Goal: Transaction & Acquisition: Purchase product/service

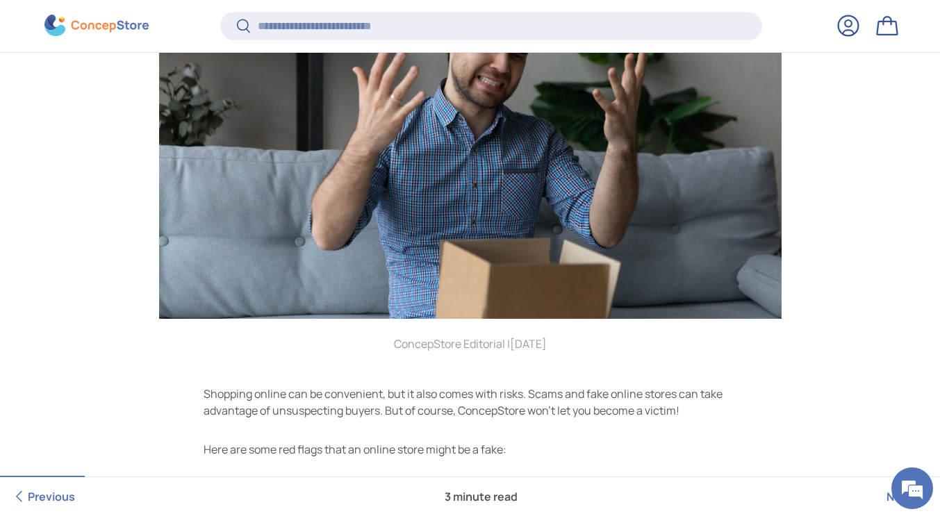
scroll to position [345, 0]
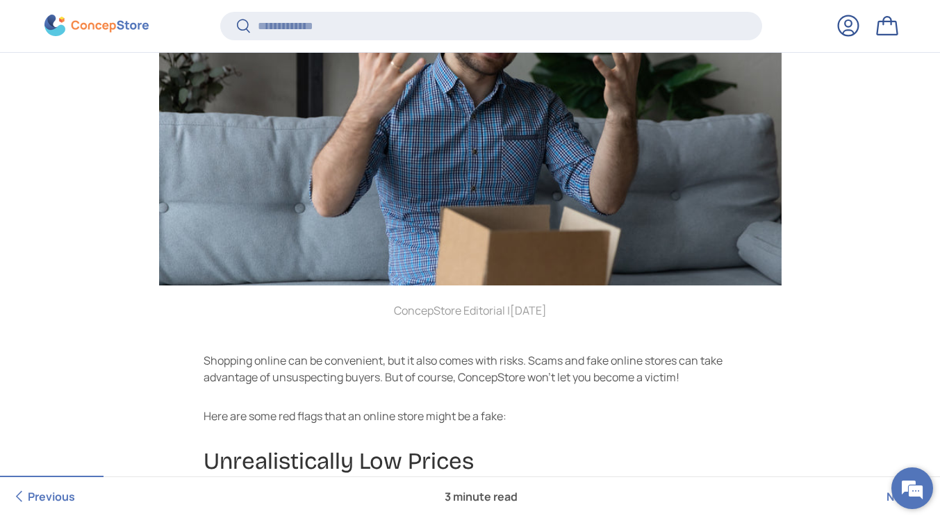
click at [917, 491] on em at bounding box center [912, 489] width 38 height 38
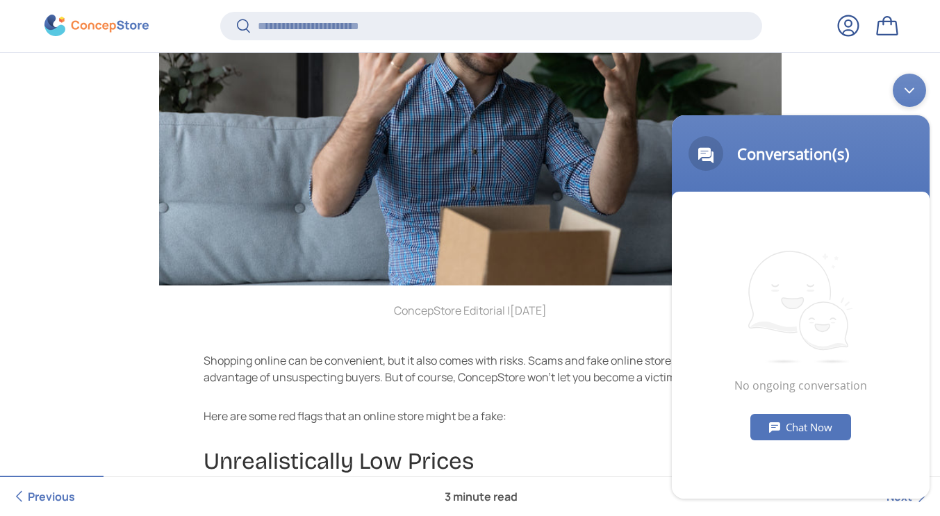
click at [810, 414] on div "Chat Now" at bounding box center [800, 427] width 101 height 26
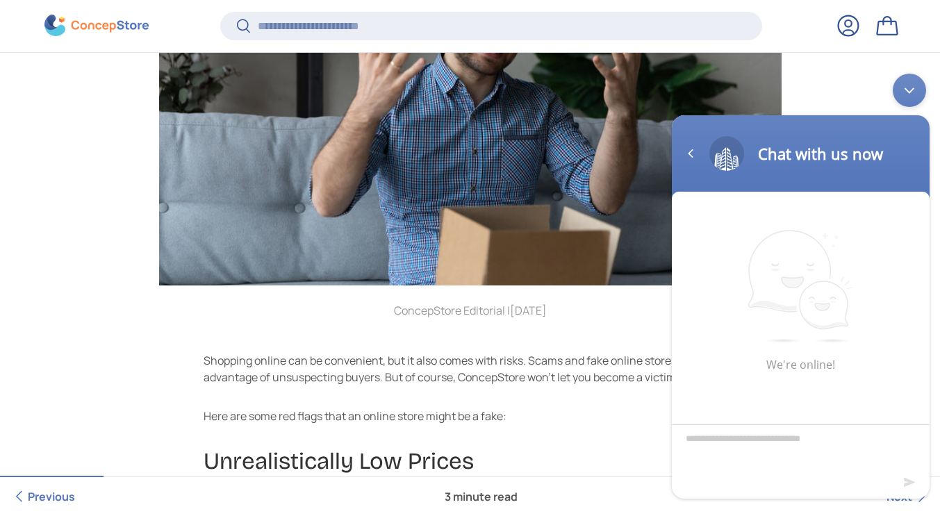
click at [808, 421] on div at bounding box center [801, 439] width 258 height 67
click at [155, 24] on div at bounding box center [132, 26] width 176 height 22
click at [121, 23] on img at bounding box center [96, 26] width 104 height 22
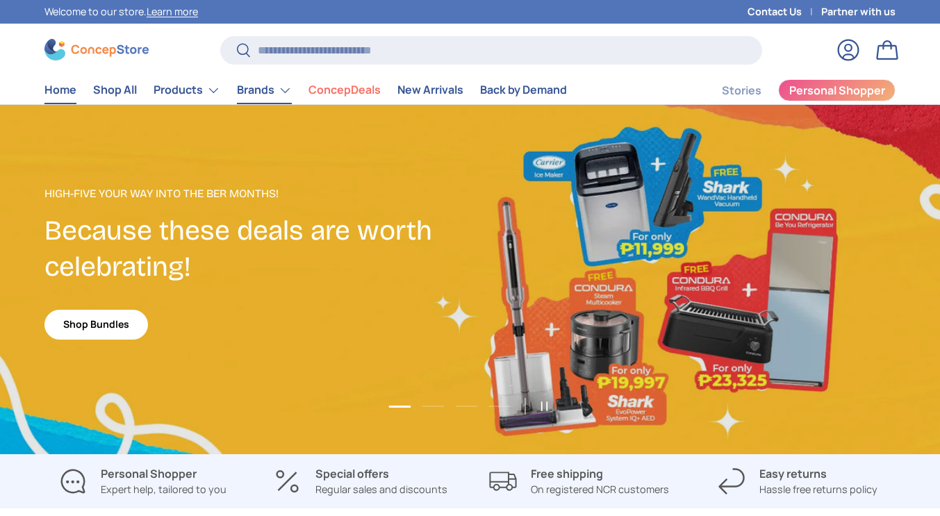
click at [245, 76] on link "Brands" at bounding box center [264, 90] width 55 height 28
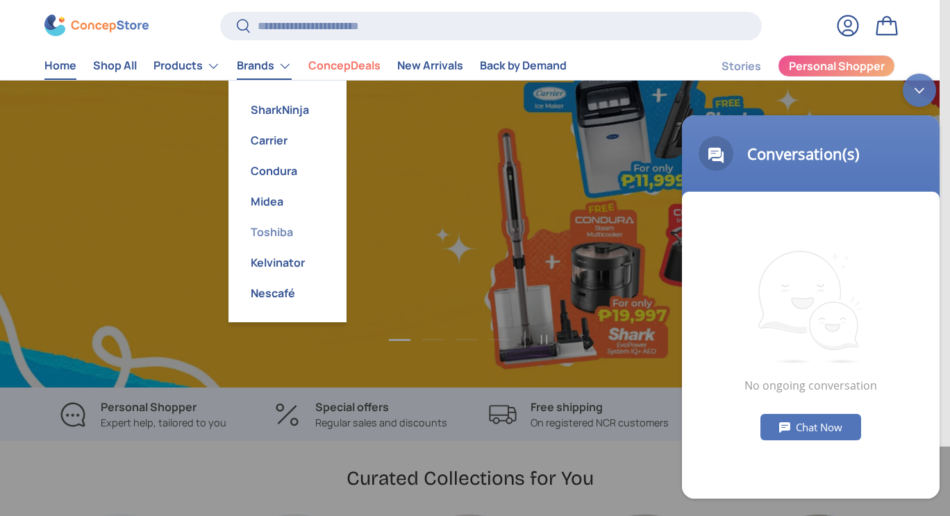
scroll to position [0, 940]
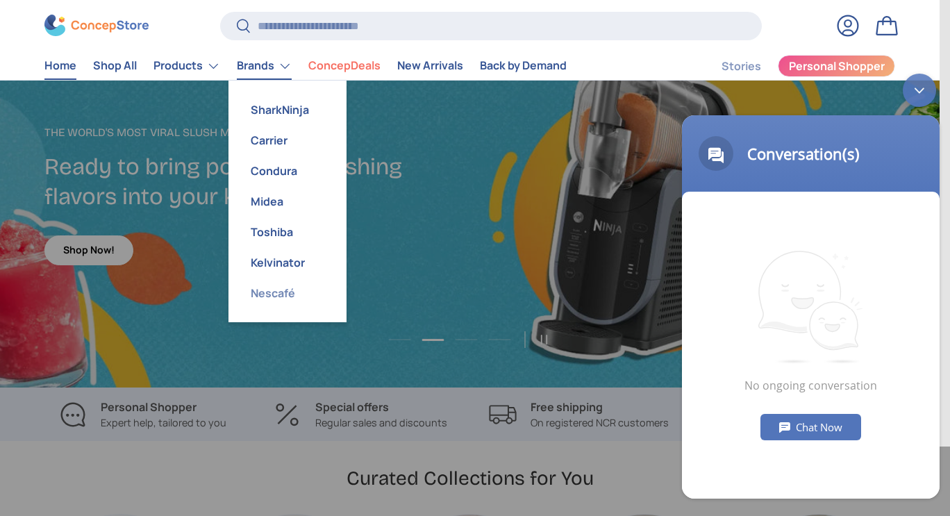
click at [263, 283] on link "Nescafé" at bounding box center [287, 293] width 101 height 31
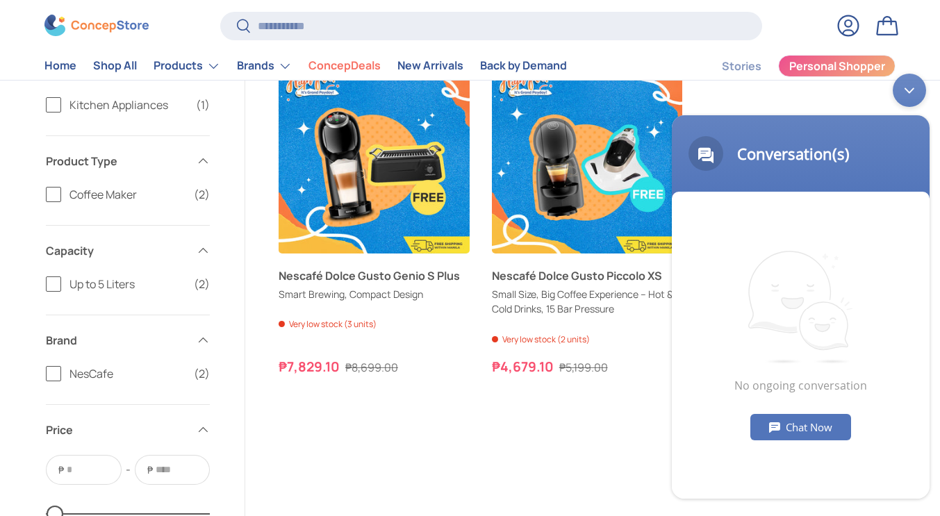
click at [910, 91] on div "Minimize live chat window" at bounding box center [909, 90] width 33 height 33
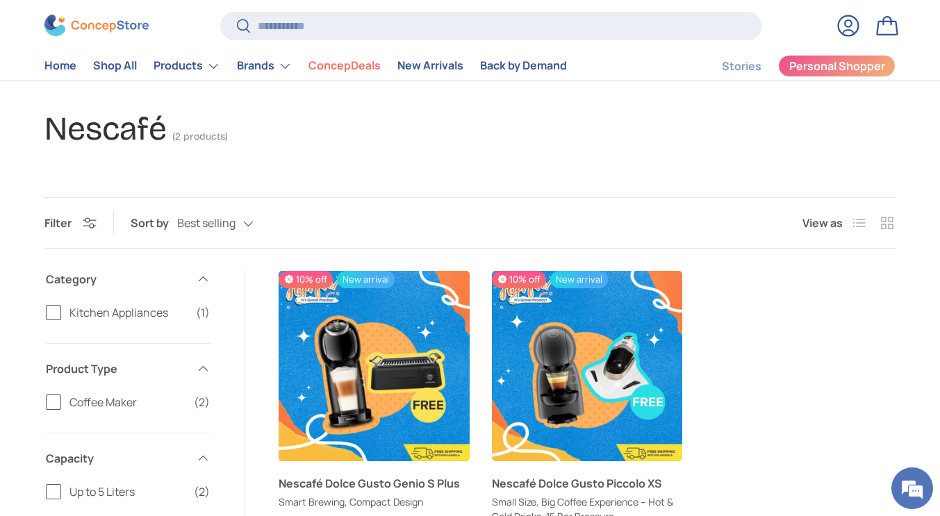
scroll to position [69, 0]
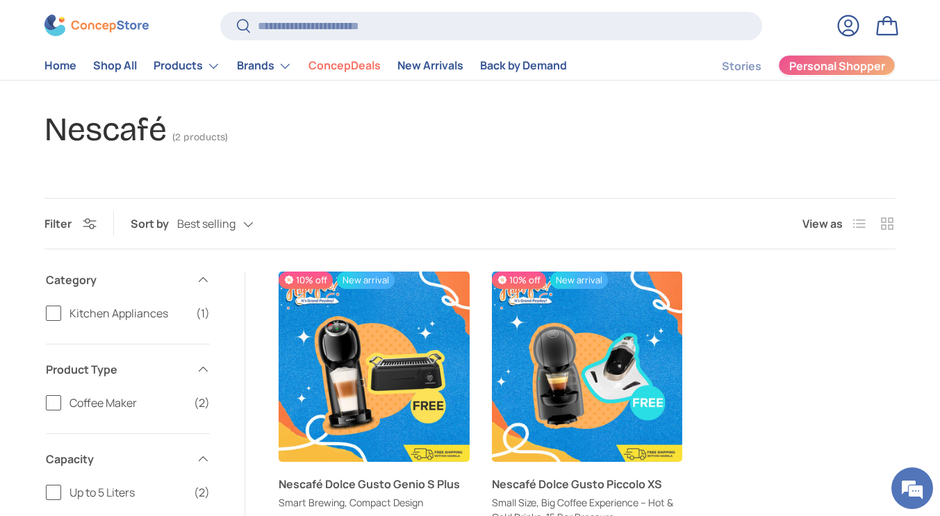
click at [839, 69] on span "Personal Shopper" at bounding box center [837, 66] width 96 height 11
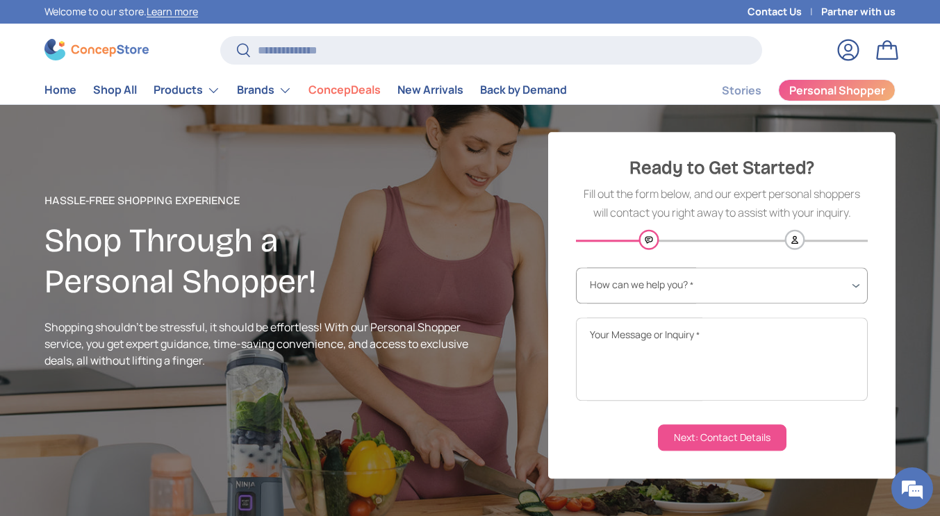
click at [713, 298] on select "**********" at bounding box center [722, 286] width 292 height 36
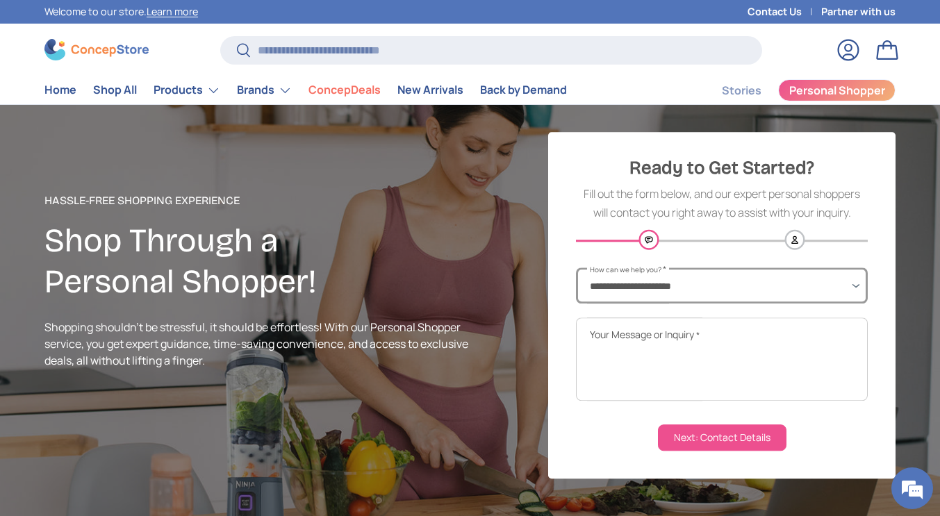
select select "**********"
click at [576, 268] on select "**********" at bounding box center [722, 286] width 292 height 36
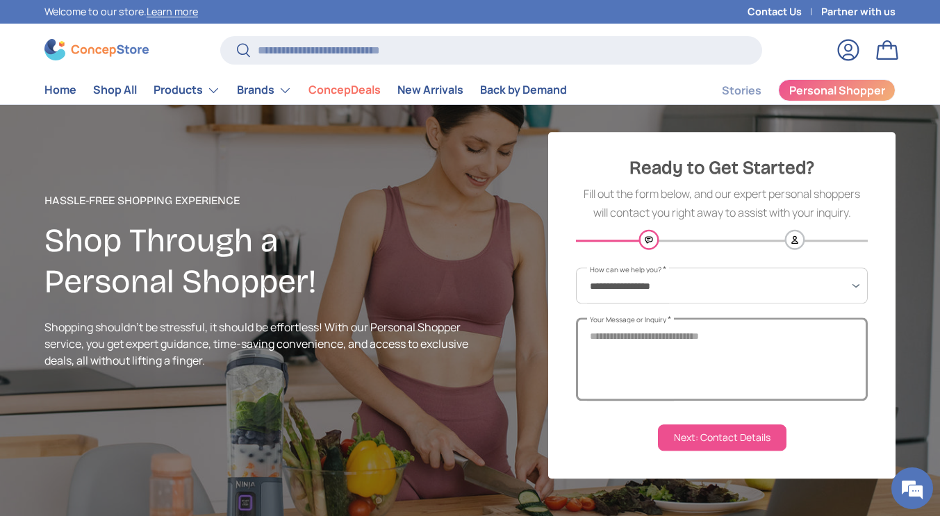
click at [697, 345] on textarea "Your Message or Inquiry *" at bounding box center [722, 359] width 292 height 83
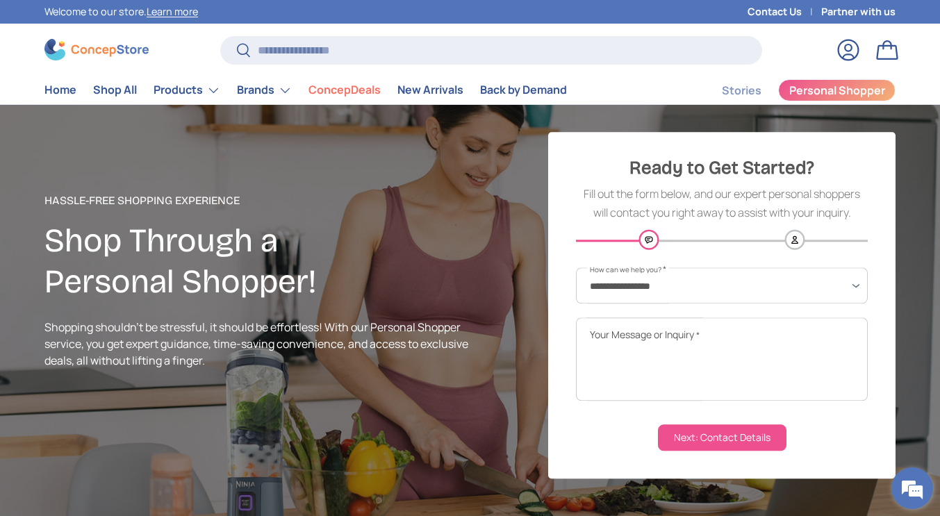
click at [914, 495] on em at bounding box center [912, 489] width 38 height 38
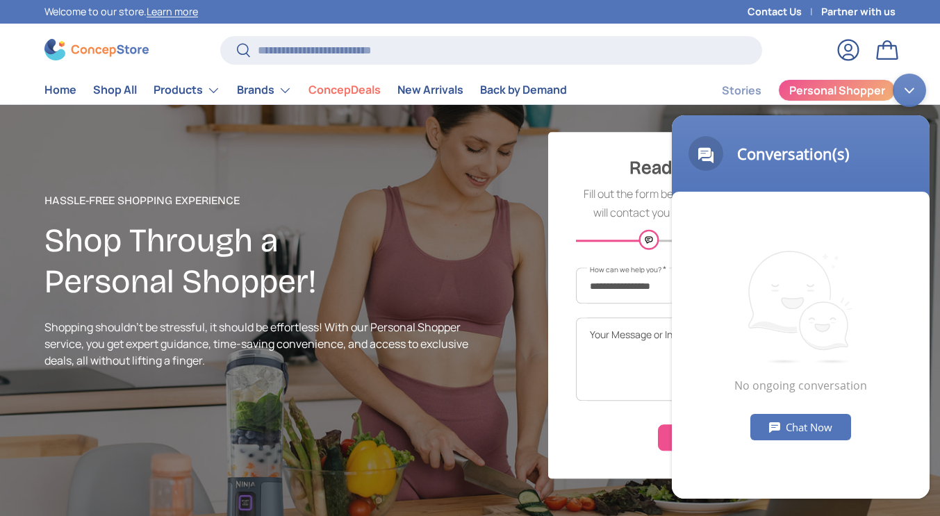
click at [799, 424] on div "Chat Now" at bounding box center [800, 427] width 101 height 26
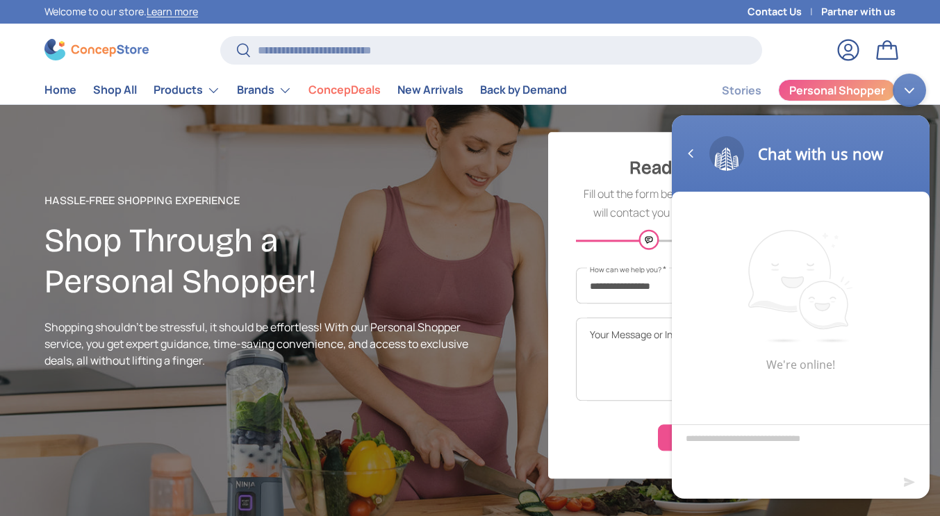
drag, startPoint x: 756, startPoint y: 439, endPoint x: 750, endPoint y: 432, distance: 8.9
click at [752, 439] on textarea "Type your message and hit 'Enter'" at bounding box center [801, 448] width 258 height 49
type textarea "**********"
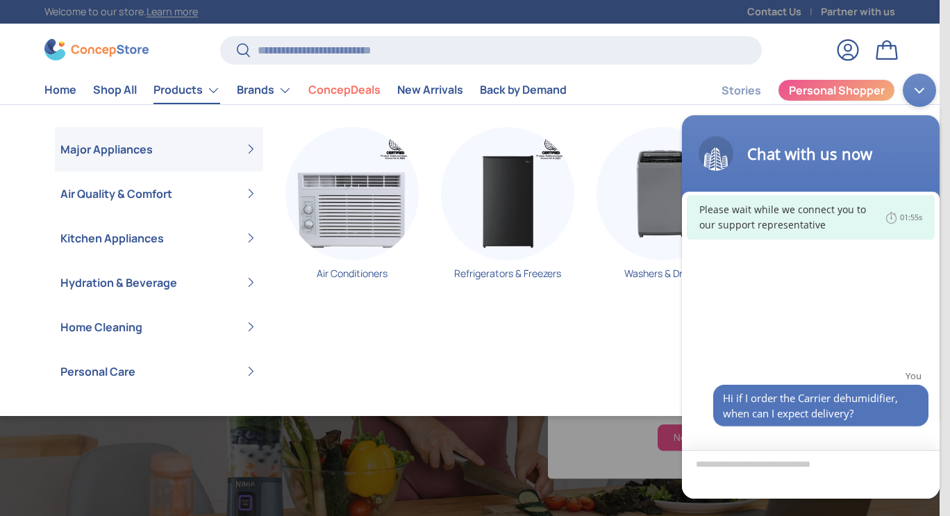
click at [199, 87] on link "Products" at bounding box center [187, 90] width 67 height 28
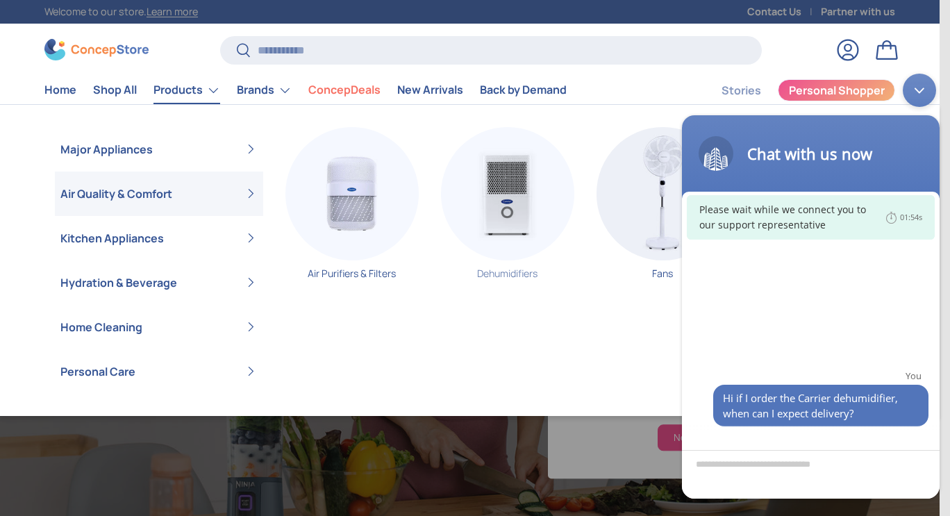
click at [493, 224] on img "Primary" at bounding box center [507, 193] width 133 height 133
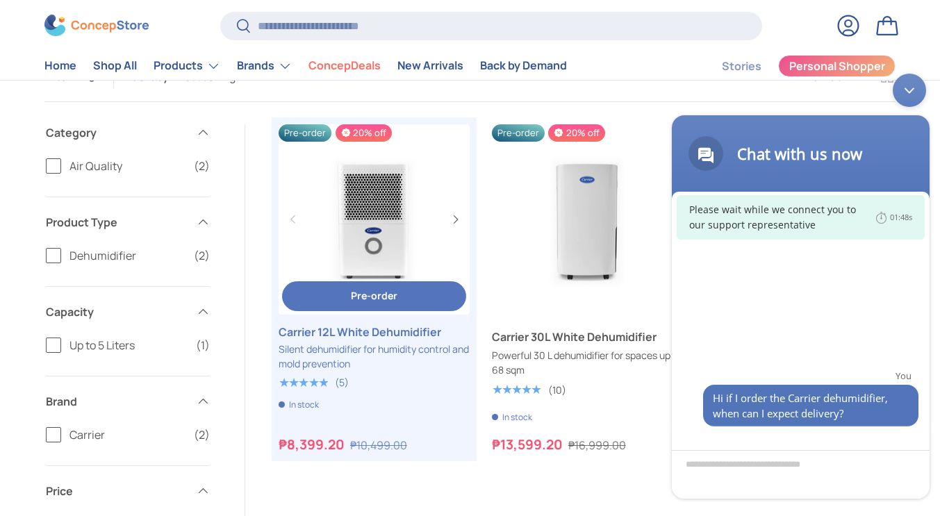
click at [375, 311] on button "Pre-order Pre-order" at bounding box center [374, 296] width 184 height 30
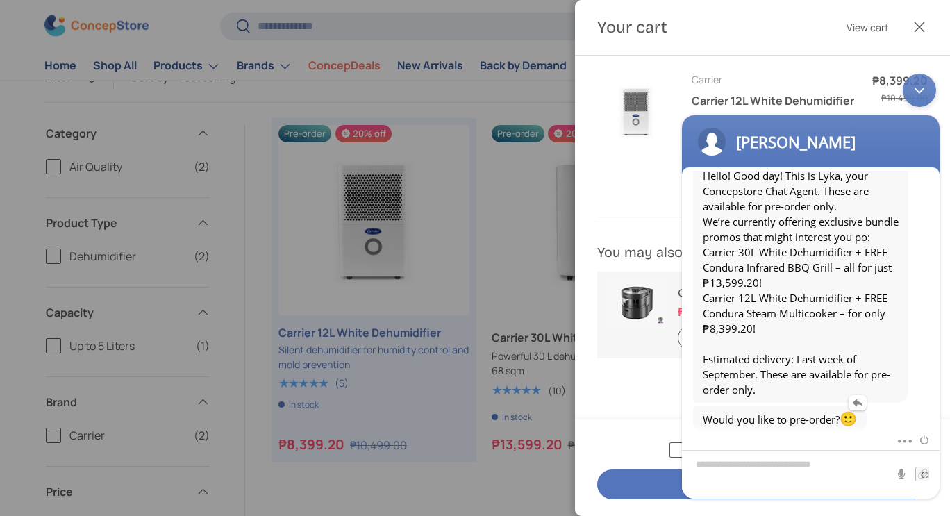
scroll to position [191, 0]
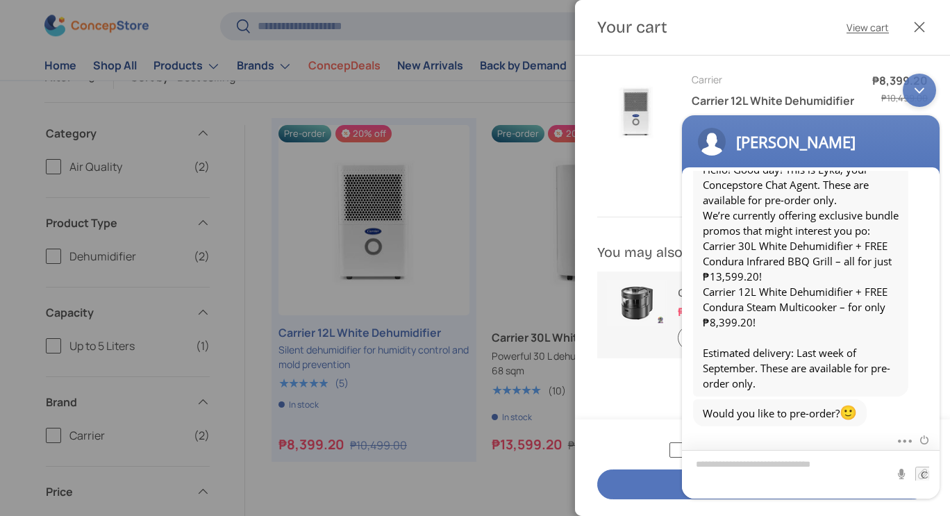
click at [761, 466] on textarea "Type your message and hit 'Enter'" at bounding box center [811, 474] width 258 height 49
click at [717, 483] on textarea "**********" at bounding box center [811, 473] width 258 height 49
click at [717, 477] on textarea "**********" at bounding box center [811, 473] width 258 height 49
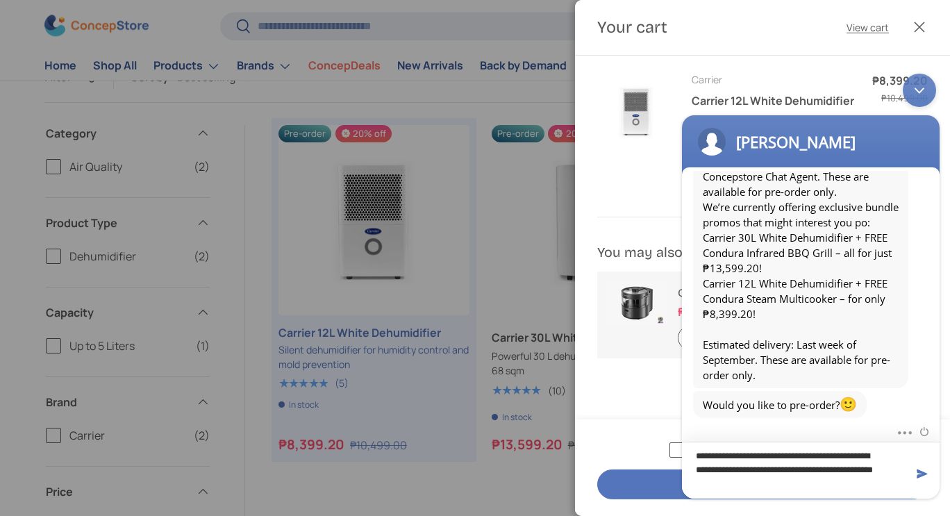
type textarea "**********"
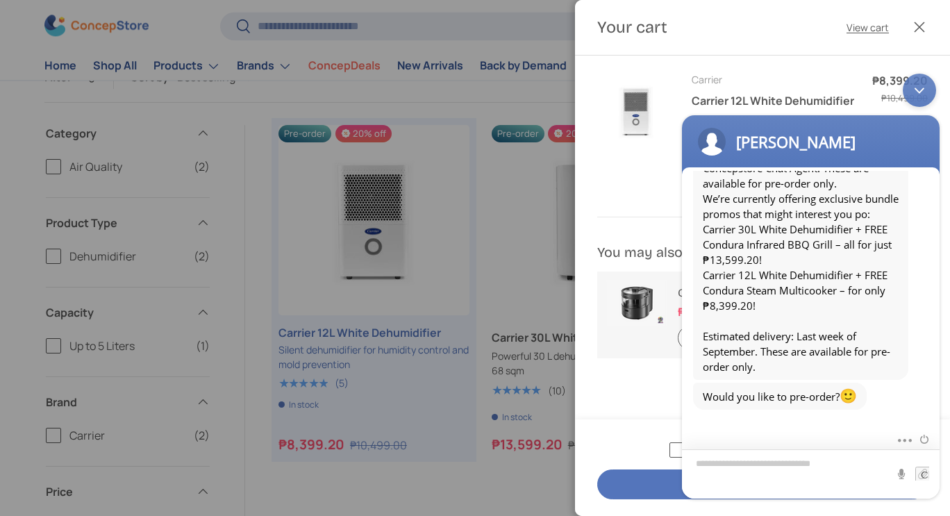
scroll to position [272, 0]
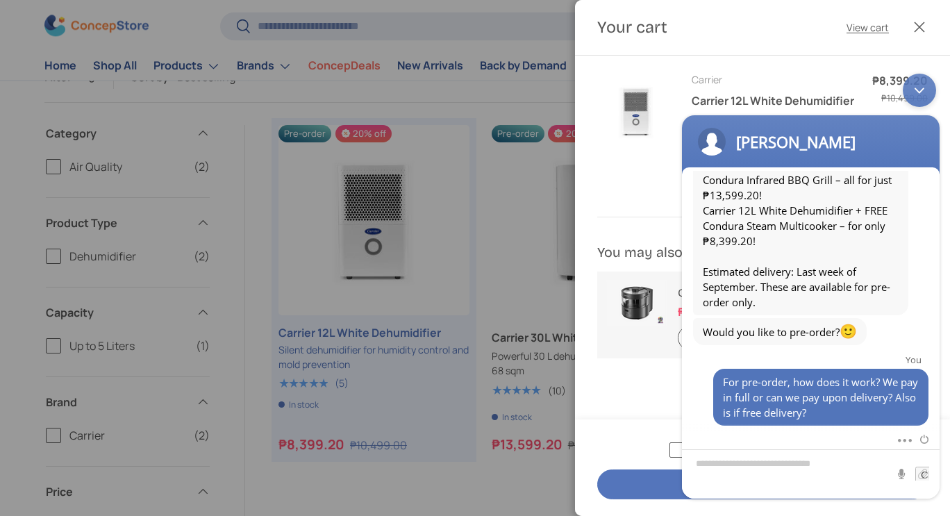
click at [916, 85] on div "Minimize live chat window" at bounding box center [919, 90] width 33 height 33
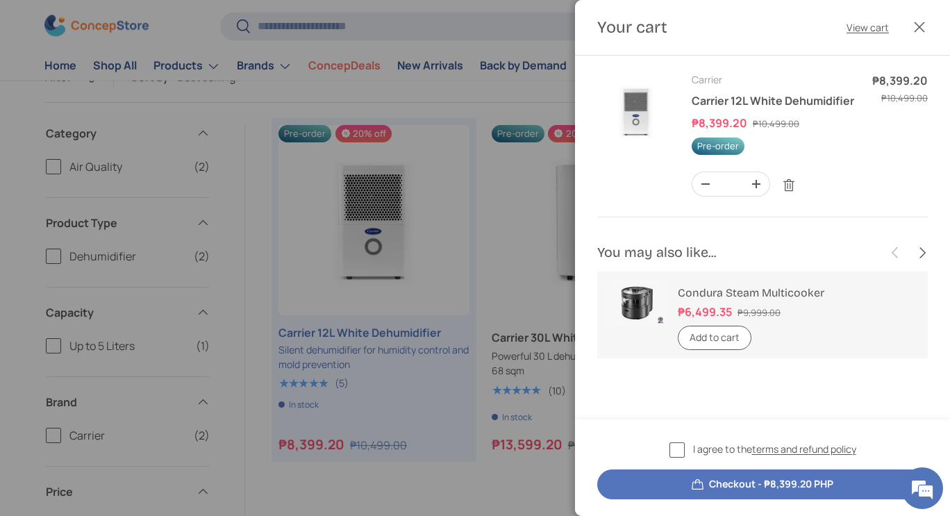
click at [920, 28] on button "Close" at bounding box center [920, 27] width 31 height 31
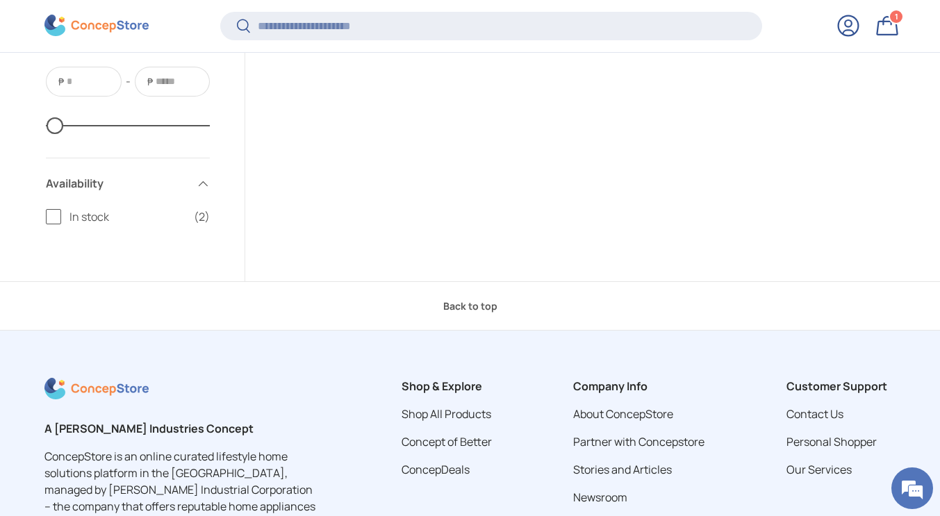
scroll to position [900, 0]
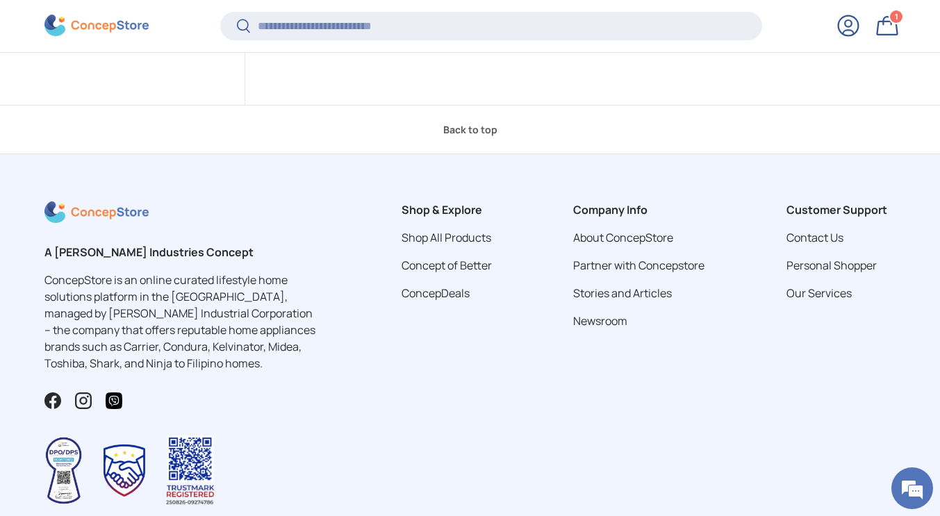
click at [880, 27] on link "Bag 1 1 item" at bounding box center [887, 25] width 31 height 31
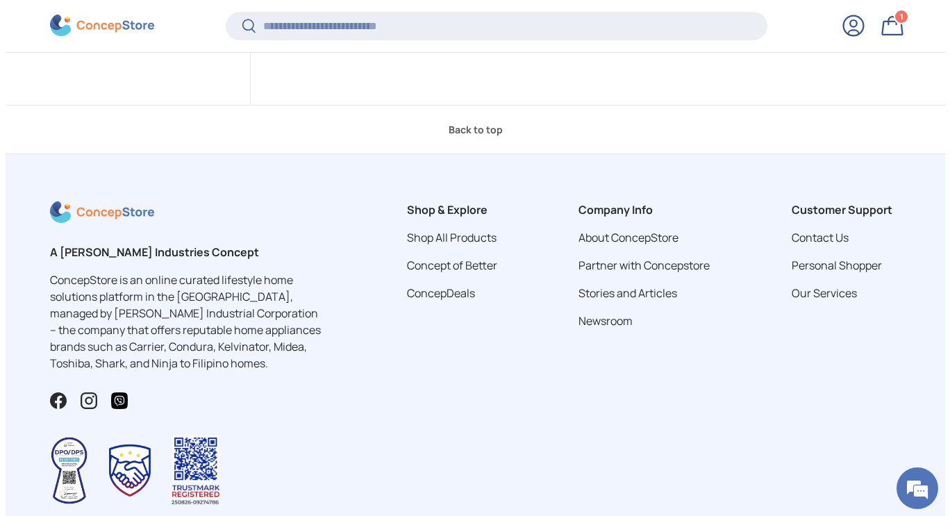
scroll to position [0, 0]
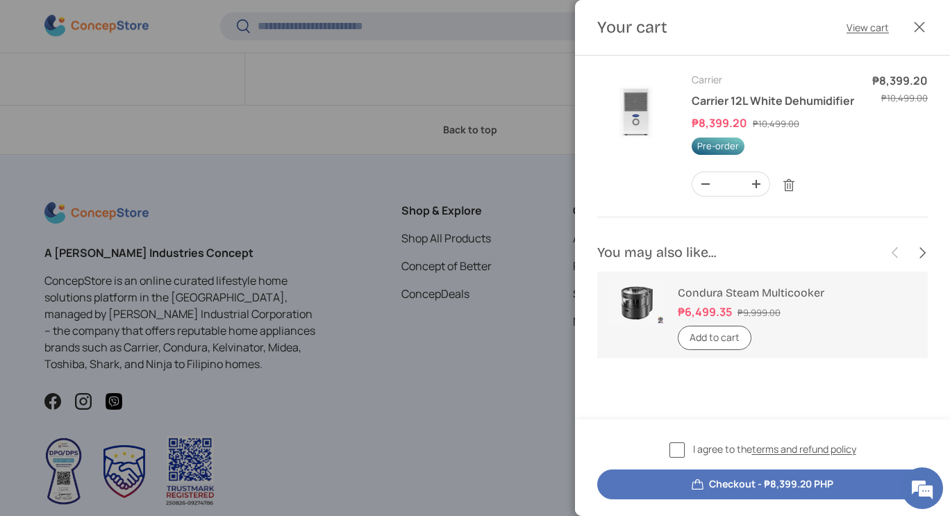
click at [808, 295] on link "Condura Steam Multicooker" at bounding box center [751, 292] width 147 height 13
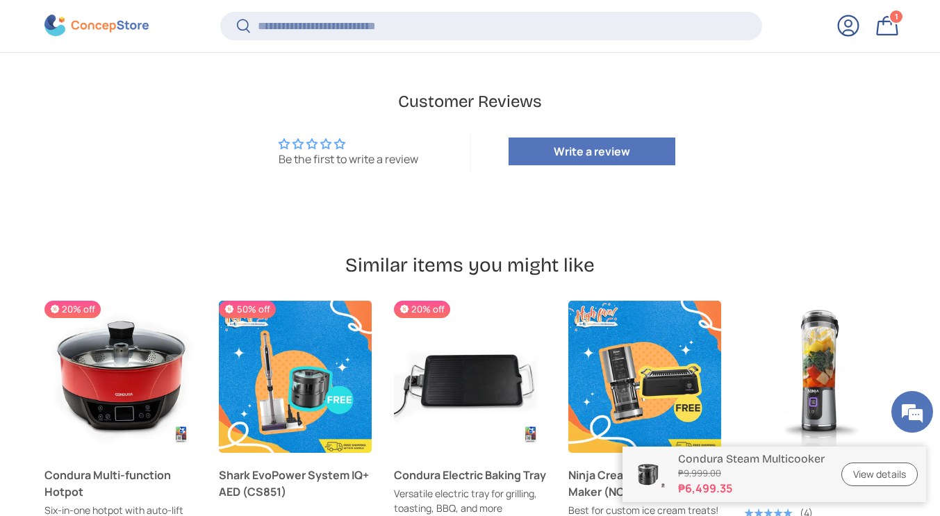
scroll to position [3470, 0]
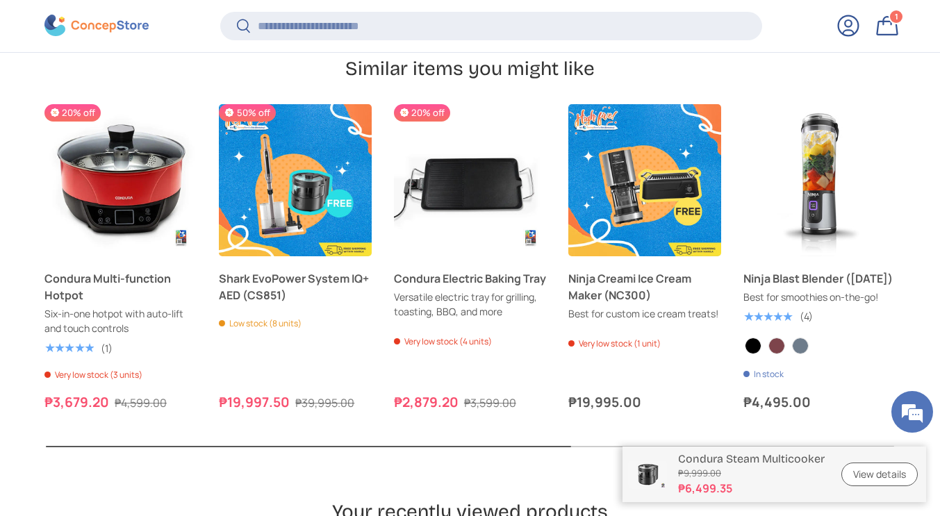
drag, startPoint x: 894, startPoint y: 21, endPoint x: 891, endPoint y: 56, distance: 35.5
click at [895, 21] on span "1" at bounding box center [896, 17] width 3 height 10
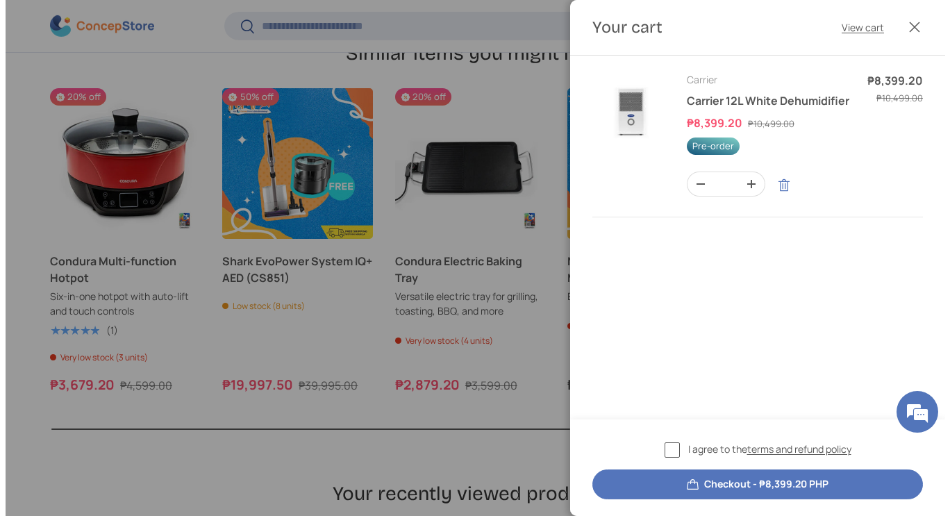
scroll to position [3320, 5524]
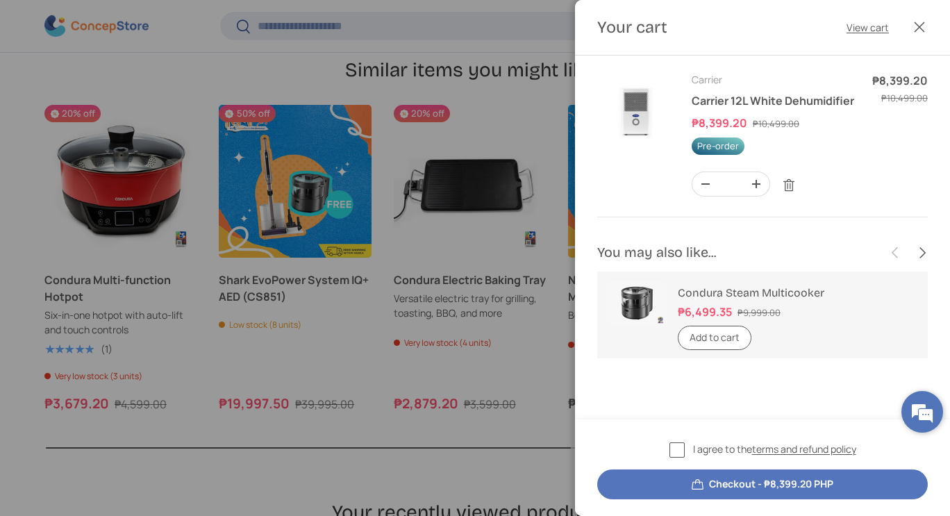
click at [930, 404] on em at bounding box center [923, 412] width 38 height 38
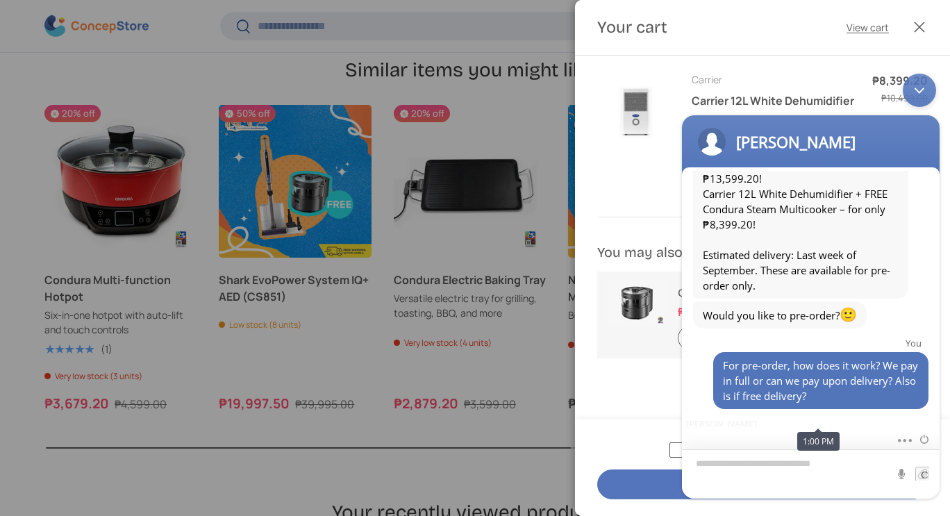
scroll to position [354, 0]
